Goal: Task Accomplishment & Management: Manage account settings

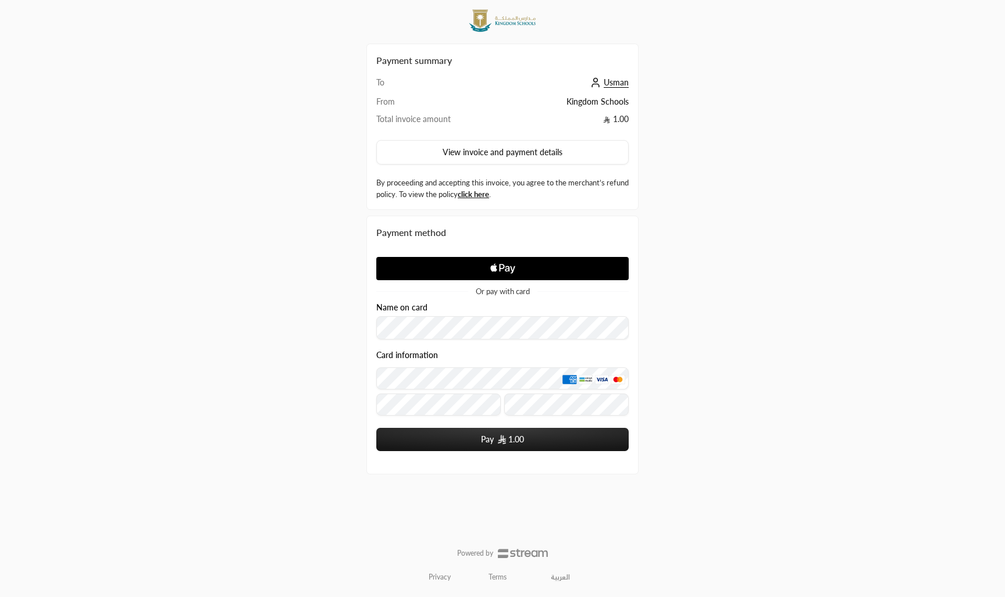
click at [612, 81] on span "Usman" at bounding box center [615, 82] width 25 height 10
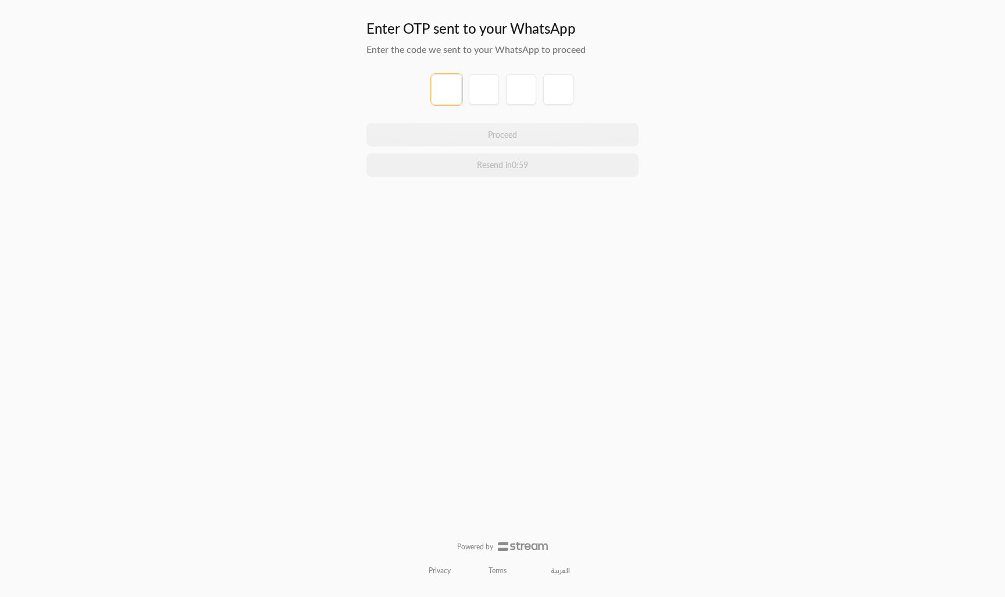
click at [449, 88] on input "tel" at bounding box center [446, 89] width 30 height 30
type input "5"
type input "8"
type input "1"
type input "8"
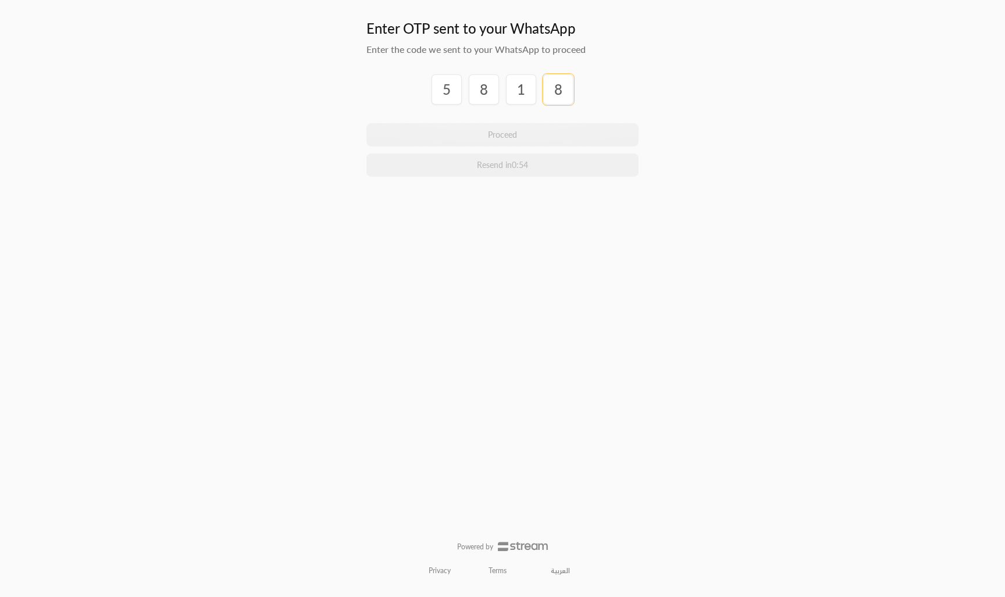
click at [502, 134] on button "Proceed" at bounding box center [502, 134] width 272 height 23
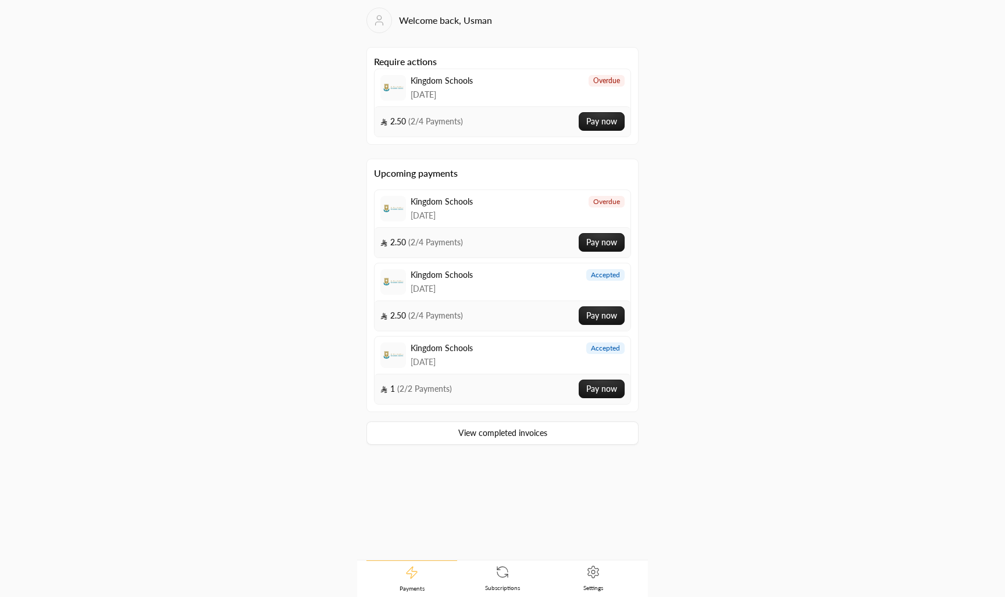
click at [599, 574] on link "Settings" at bounding box center [593, 578] width 91 height 36
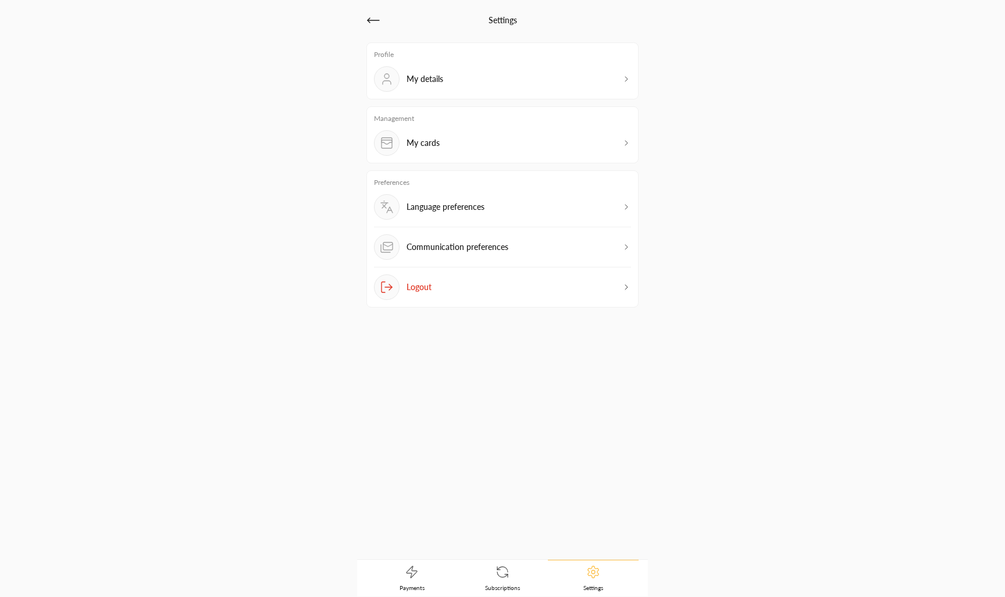
click at [413, 578] on icon at bounding box center [412, 572] width 14 height 14
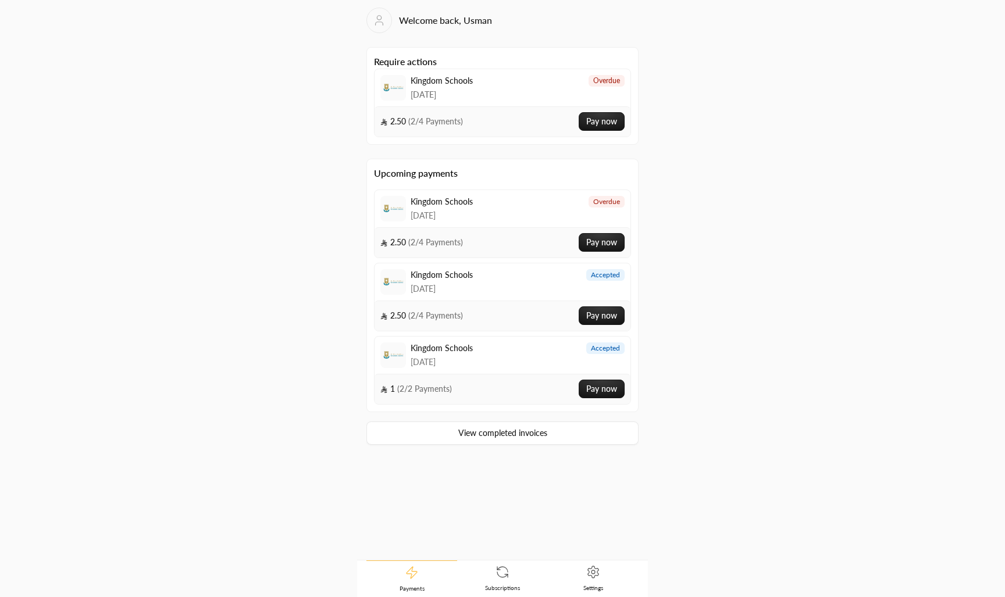
click at [599, 585] on span "Settings" at bounding box center [593, 588] width 20 height 8
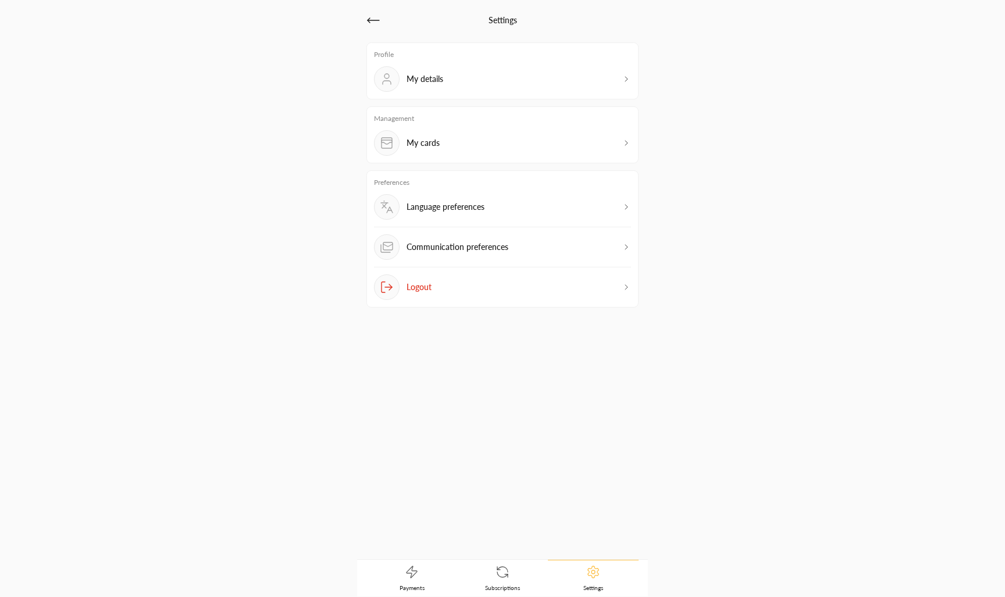
click at [514, 295] on button "Logout" at bounding box center [502, 287] width 257 height 26
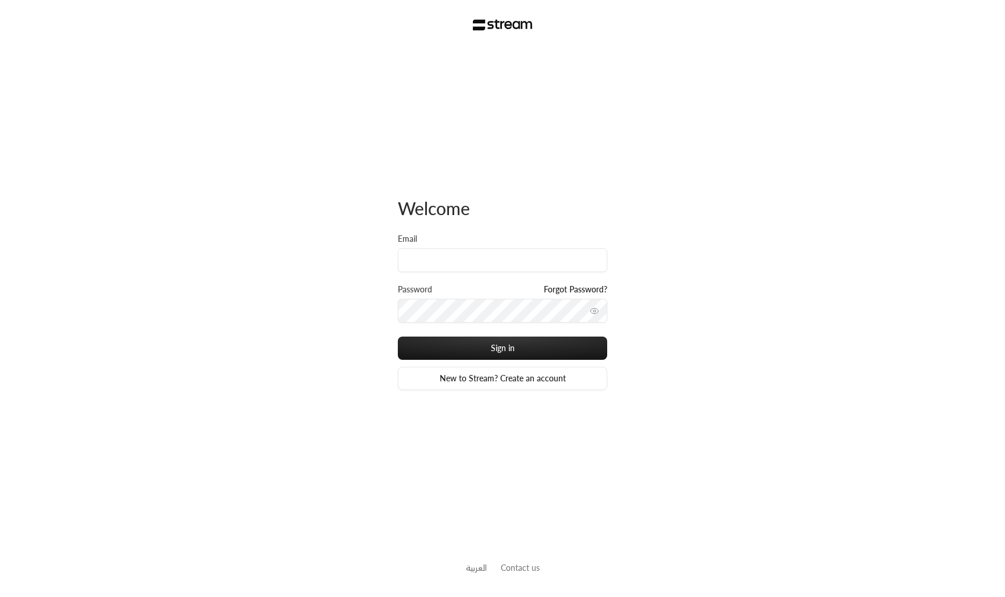
click at [431, 248] on div "Email" at bounding box center [502, 252] width 209 height 39
click at [433, 260] on input "Email" at bounding box center [502, 260] width 209 height 24
paste input "usman+new@streampay.sa"
type input "usman+new@streampay.sa"
click at [278, 339] on div "Welcome Email usman+new@streampay.sa Password Forgot Password? Sign in New to S…" at bounding box center [502, 298] width 1005 height 597
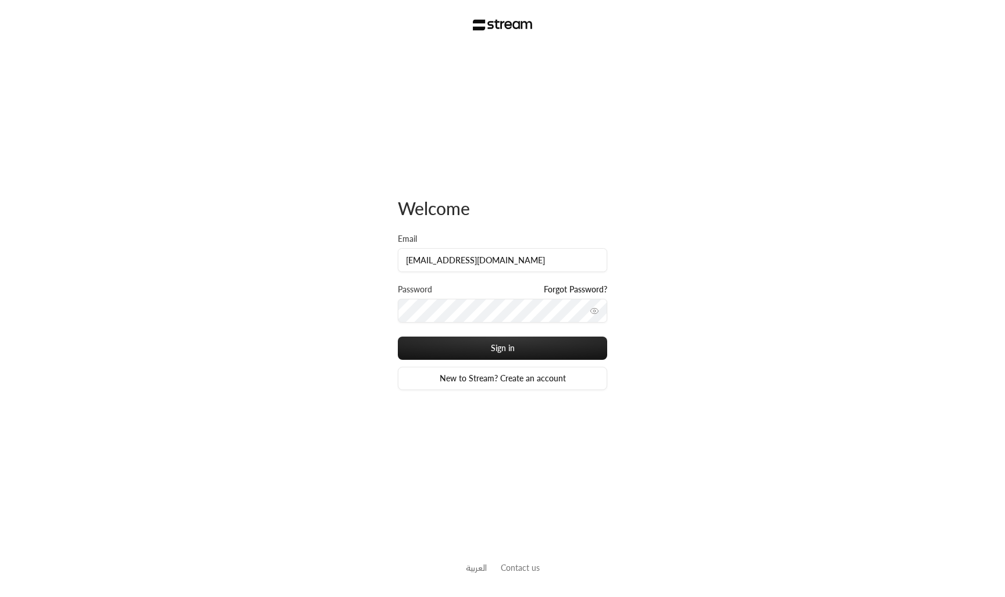
drag, startPoint x: 295, startPoint y: 337, endPoint x: 329, endPoint y: 334, distance: 34.4
click at [295, 337] on div "Welcome Email usman+new@streampay.sa Password Forgot Password? Sign in New to S…" at bounding box center [502, 298] width 1005 height 597
drag, startPoint x: 466, startPoint y: 348, endPoint x: 450, endPoint y: 359, distance: 19.7
click at [466, 348] on button "Sign in" at bounding box center [502, 348] width 209 height 23
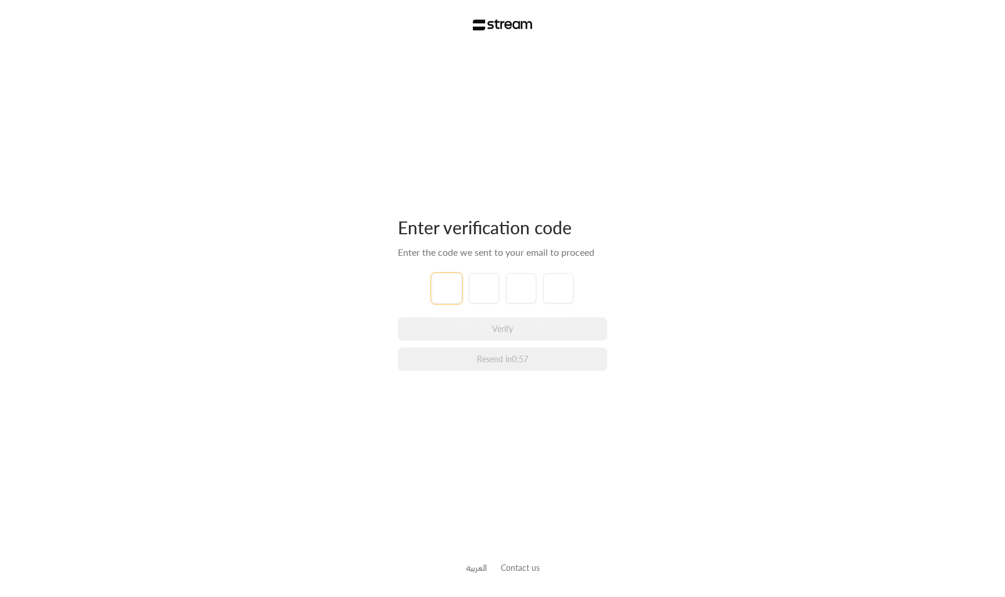
click at [452, 294] on input "tel" at bounding box center [446, 288] width 30 height 30
type input "1"
type input "2"
type input "3"
type input "4"
